Goal: Check status: Check status

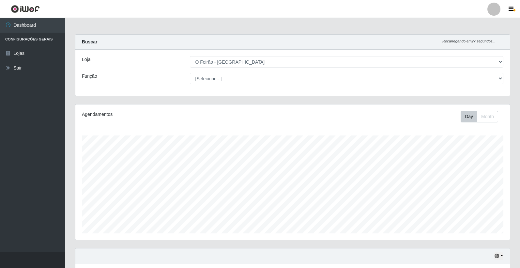
select select "327"
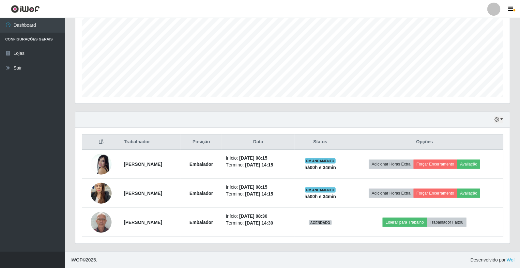
scroll to position [135, 434]
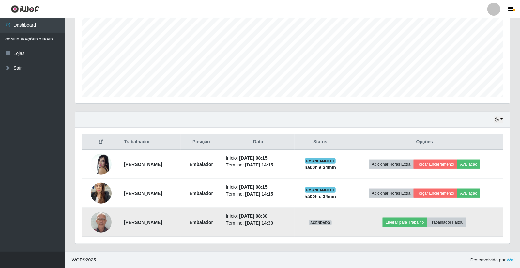
click at [101, 226] on img at bounding box center [101, 222] width 21 height 28
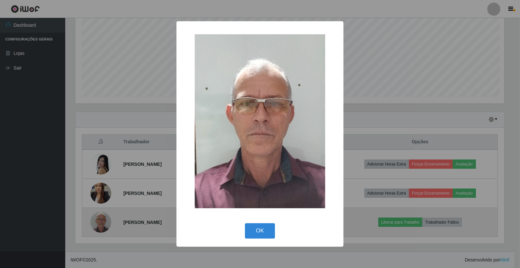
scroll to position [135, 431]
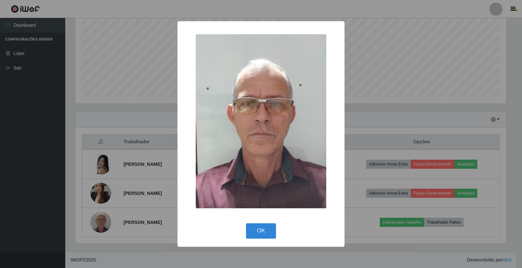
drag, startPoint x: 265, startPoint y: 231, endPoint x: 0, endPoint y: 56, distance: 317.4
click at [0, 56] on div "× OK Cancel" at bounding box center [261, 134] width 522 height 268
click at [269, 226] on button "OK" at bounding box center [261, 230] width 30 height 15
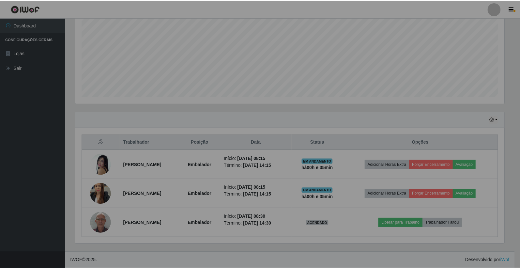
scroll to position [135, 434]
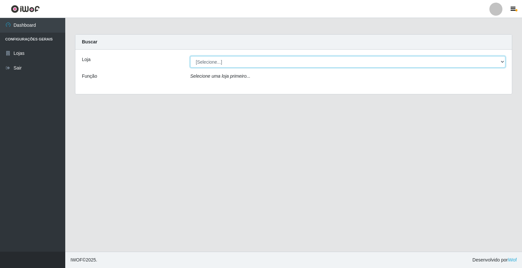
click at [288, 62] on select "[Selecione...] O Feirão - Lagoa Seca" at bounding box center [347, 61] width 315 height 11
select select "327"
click at [190, 56] on select "[Selecione...] O Feirão - Lagoa Seca" at bounding box center [347, 61] width 315 height 11
